Goal: Information Seeking & Learning: Learn about a topic

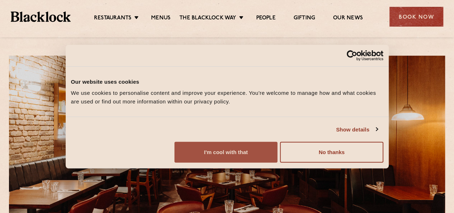
click at [278, 163] on button "I'm cool with that" at bounding box center [226, 152] width 103 height 21
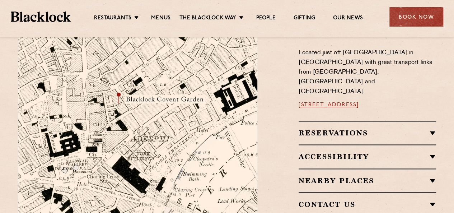
scroll to position [392, 0]
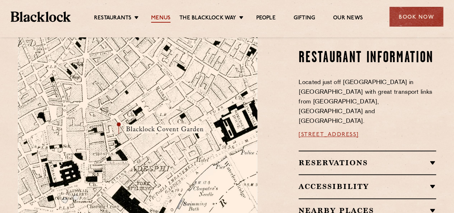
click at [164, 22] on link "Menus" at bounding box center [160, 19] width 19 height 8
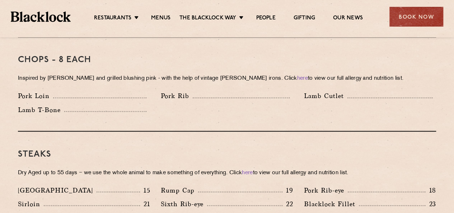
scroll to position [647, 0]
